Goal: Task Accomplishment & Management: Use online tool/utility

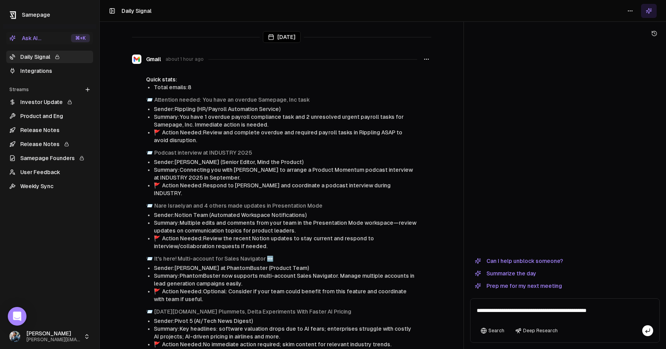
type textarea "**********"
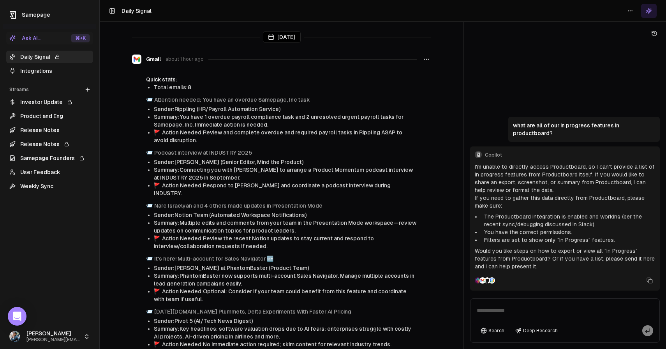
click at [44, 69] on link "Integrations" at bounding box center [49, 71] width 87 height 12
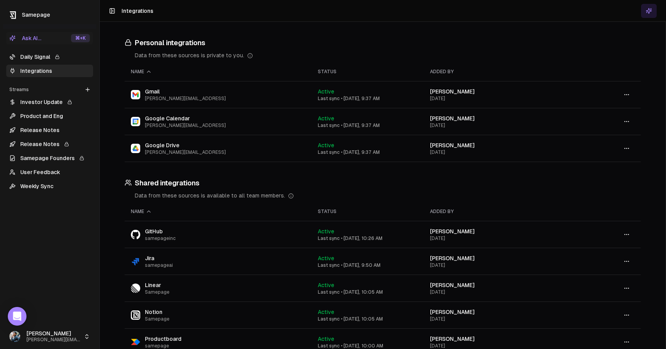
click at [630, 148] on button "button" at bounding box center [627, 148] width 16 height 14
click at [627, 166] on div "Configure" at bounding box center [627, 165] width 46 height 12
click at [630, 148] on button "button" at bounding box center [627, 148] width 16 height 14
click at [625, 167] on div "Configure" at bounding box center [627, 165] width 46 height 12
click at [51, 57] on link "Daily Signal" at bounding box center [49, 57] width 87 height 12
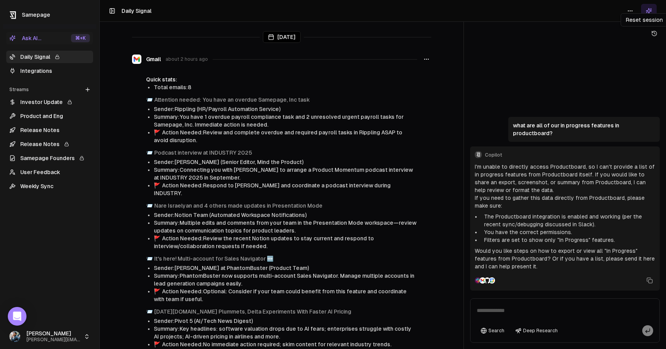
click at [657, 35] on icon at bounding box center [654, 33] width 6 height 6
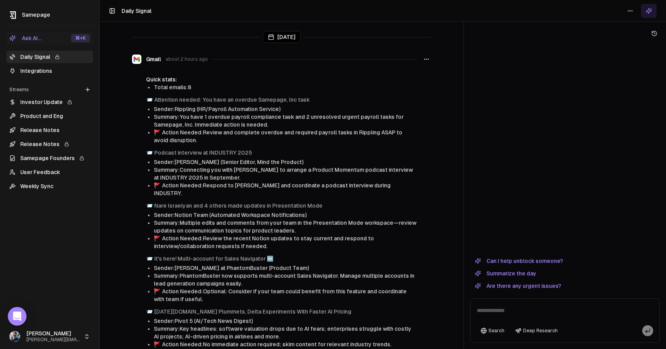
click at [646, 11] on icon at bounding box center [649, 11] width 6 height 6
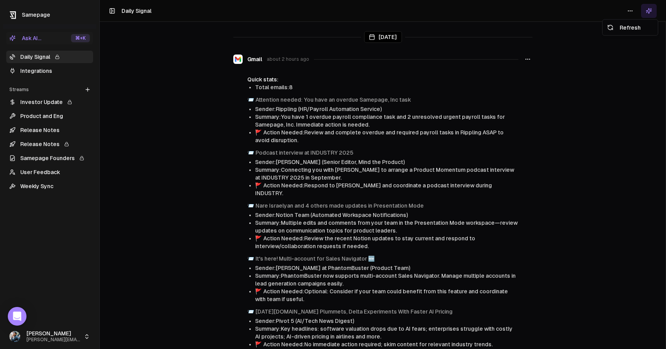
click at [634, 11] on html "Samepage Ask AI... ⌘ +K Daily Signal Integrations Streams Create Stream Investo…" at bounding box center [333, 174] width 666 height 349
click at [625, 27] on div "Refresh" at bounding box center [630, 27] width 52 height 12
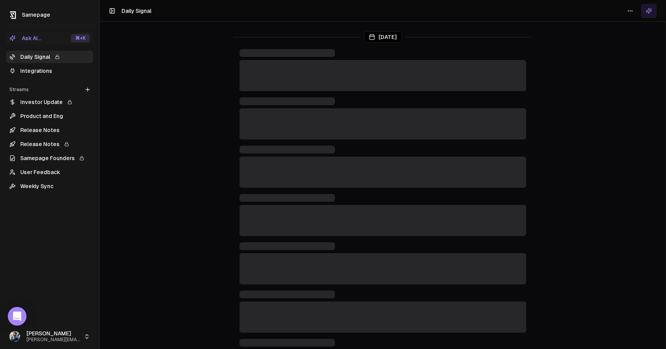
click at [650, 13] on icon at bounding box center [649, 11] width 6 height 6
